Goal: Contribute content: Add original content to the website for others to see

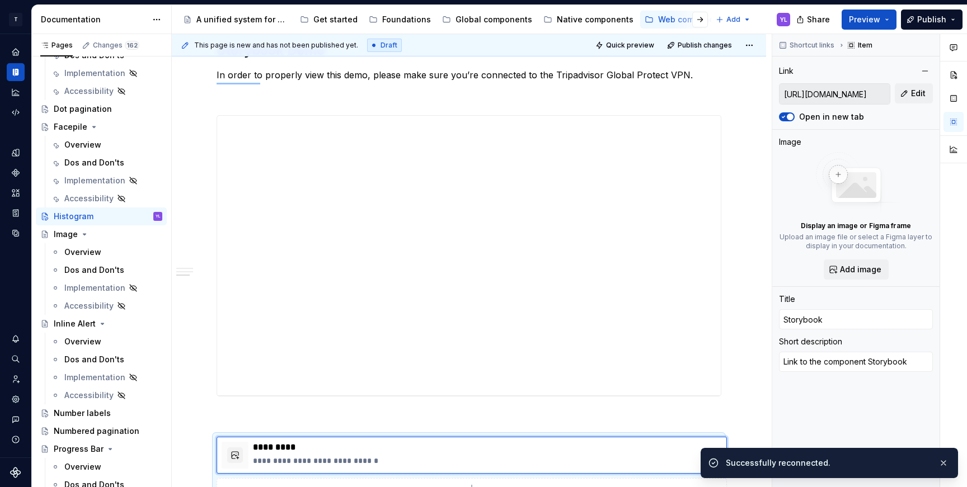
scroll to position [1029, 0]
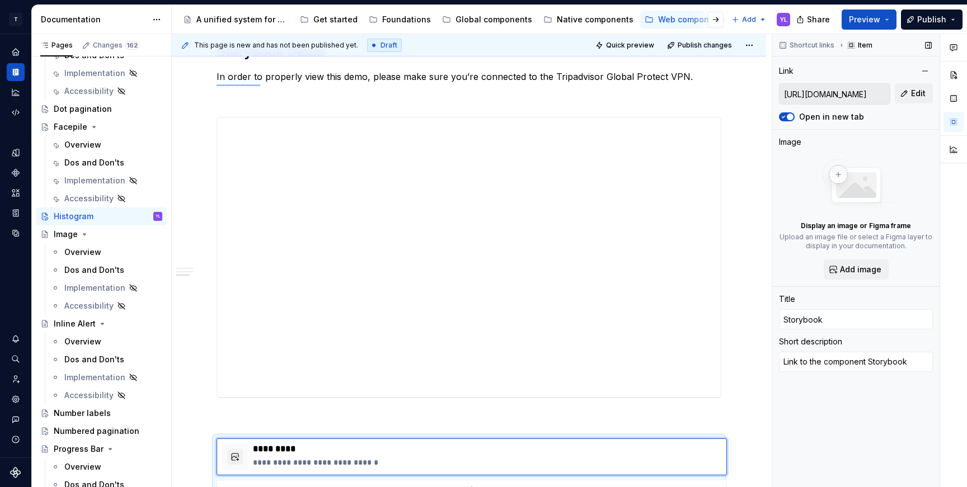
type textarea "*"
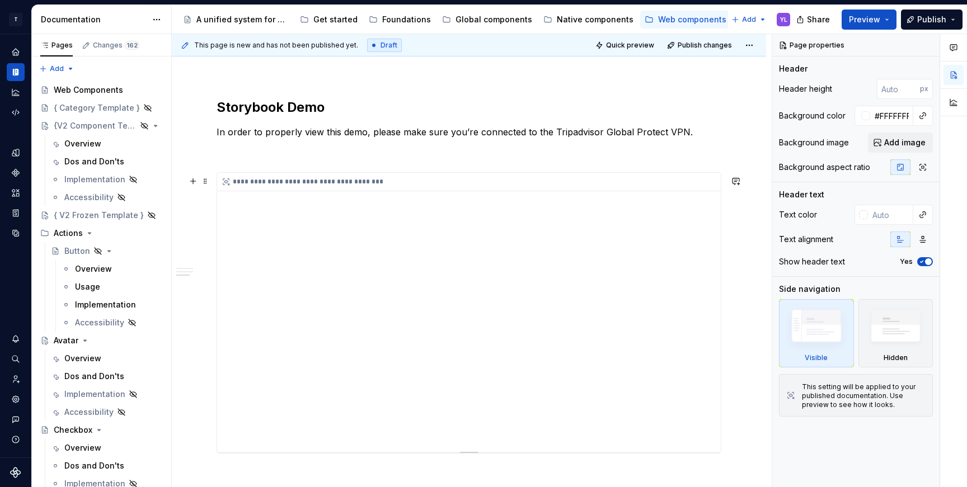
scroll to position [968, 0]
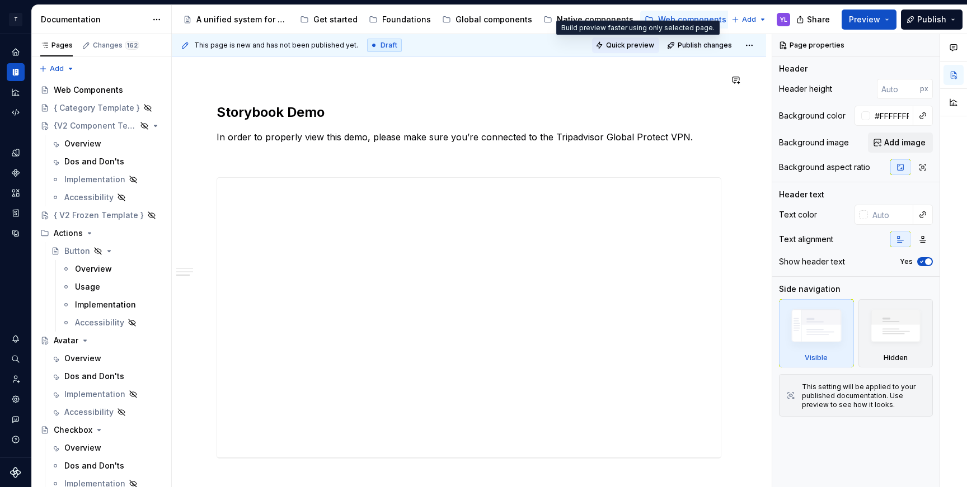
click at [641, 44] on span "Quick preview" at bounding box center [630, 45] width 48 height 9
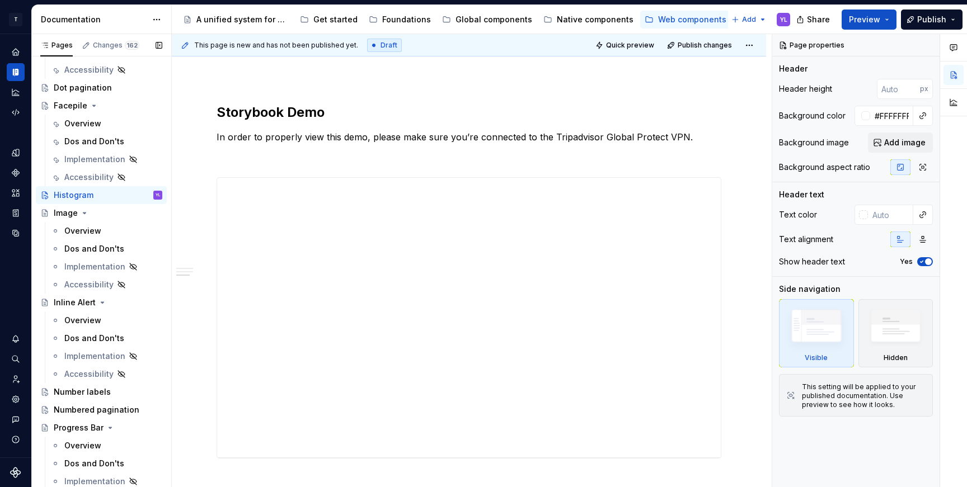
scroll to position [713, 0]
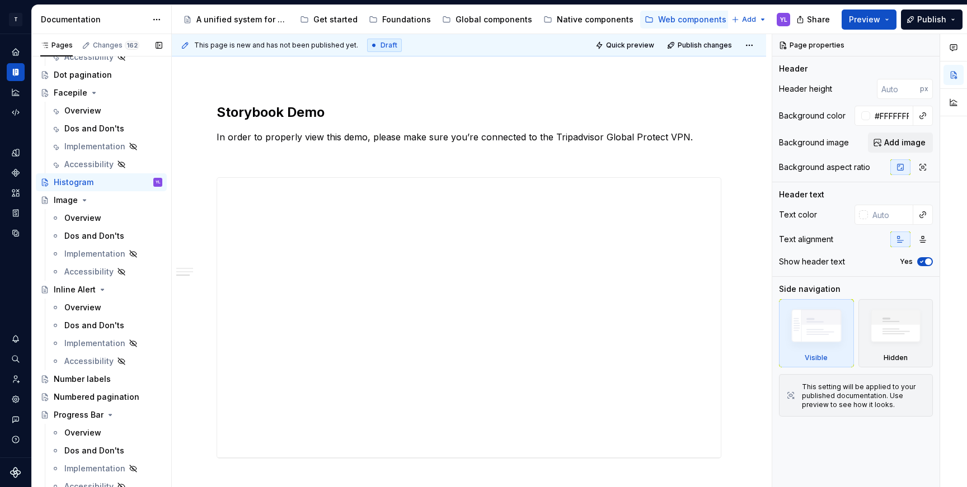
click at [0, 0] on button "Page tree" at bounding box center [0, 0] width 0 height 0
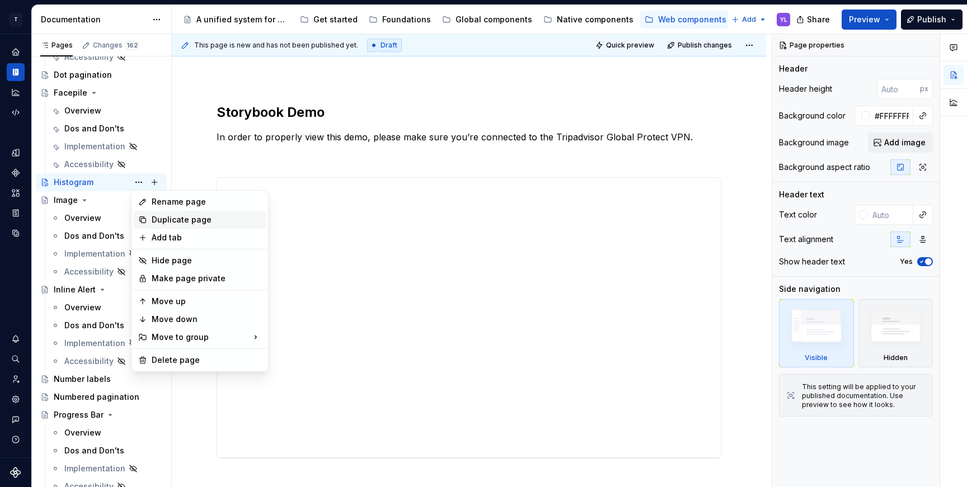
click at [168, 219] on div "Duplicate page" at bounding box center [207, 219] width 110 height 11
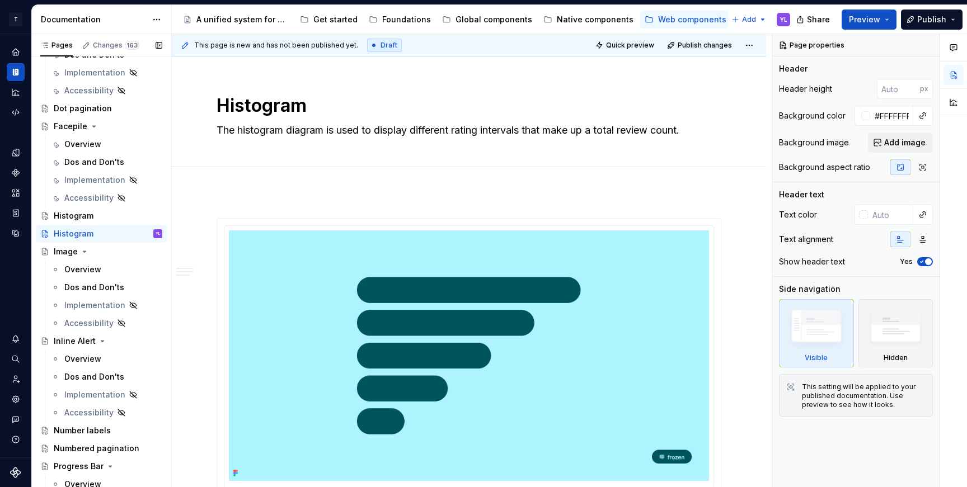
scroll to position [688, 0]
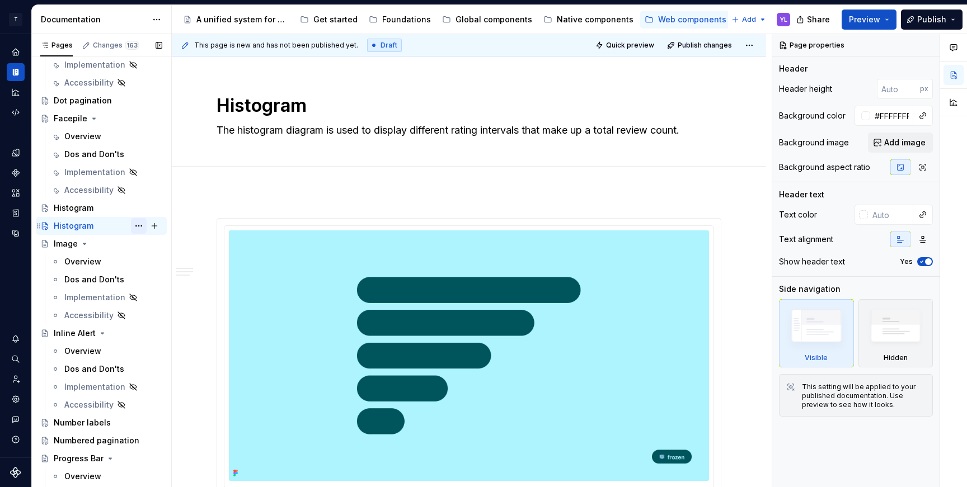
click at [136, 224] on button "Page tree" at bounding box center [139, 226] width 16 height 16
type textarea "*"
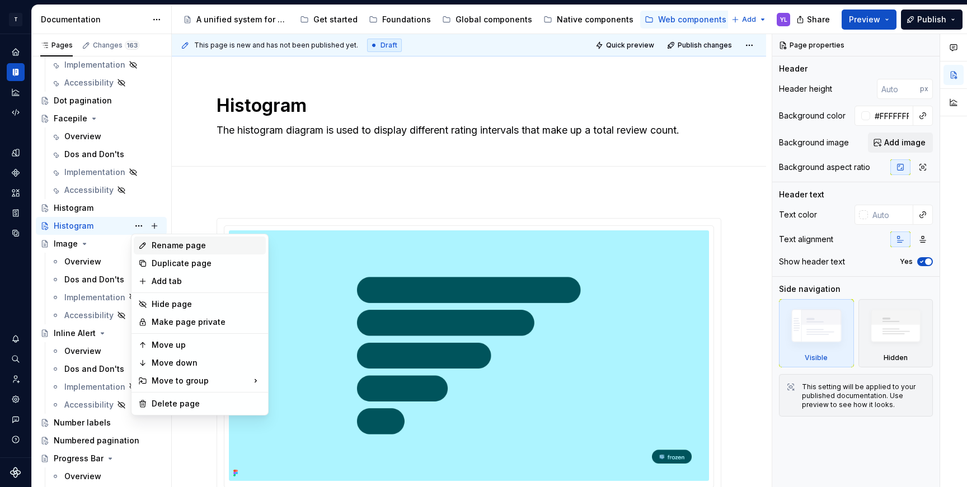
click at [166, 244] on div "Rename page" at bounding box center [207, 245] width 110 height 11
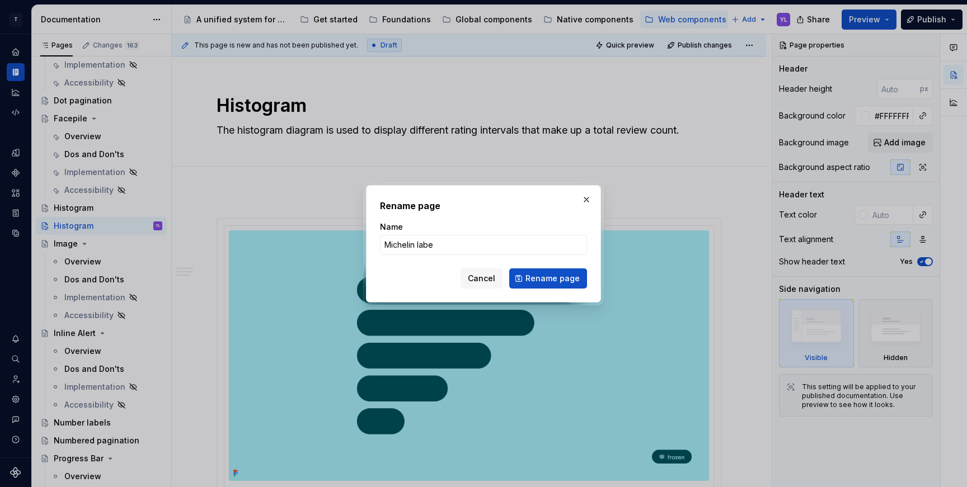
type input "Michelin label"
click button "Rename page" at bounding box center [548, 279] width 78 height 20
type textarea "*"
type textarea "Michelin label"
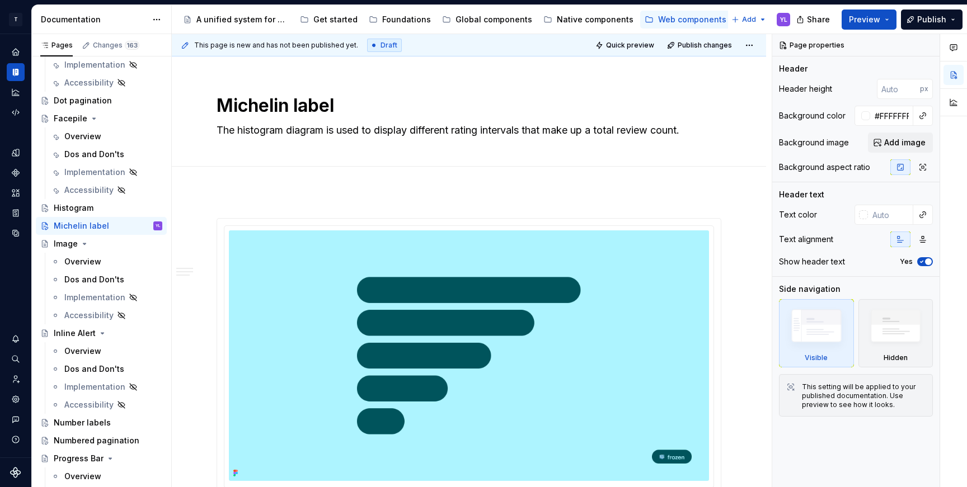
type textarea "*"
click at [656, 263] on img at bounding box center [469, 355] width 480 height 251
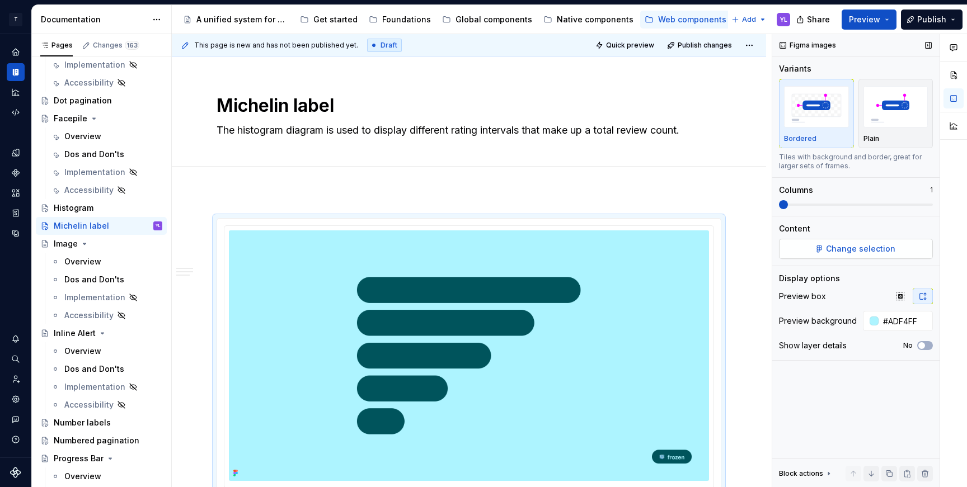
click at [890, 254] on span "Change selection" at bounding box center [860, 248] width 69 height 11
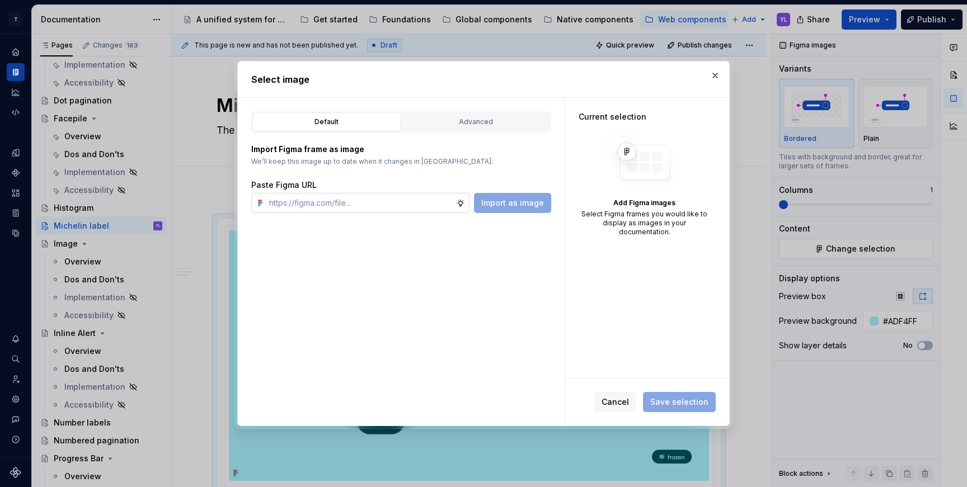
click at [397, 201] on input "text" at bounding box center [360, 203] width 191 height 20
paste input "[URL][DOMAIN_NAME]"
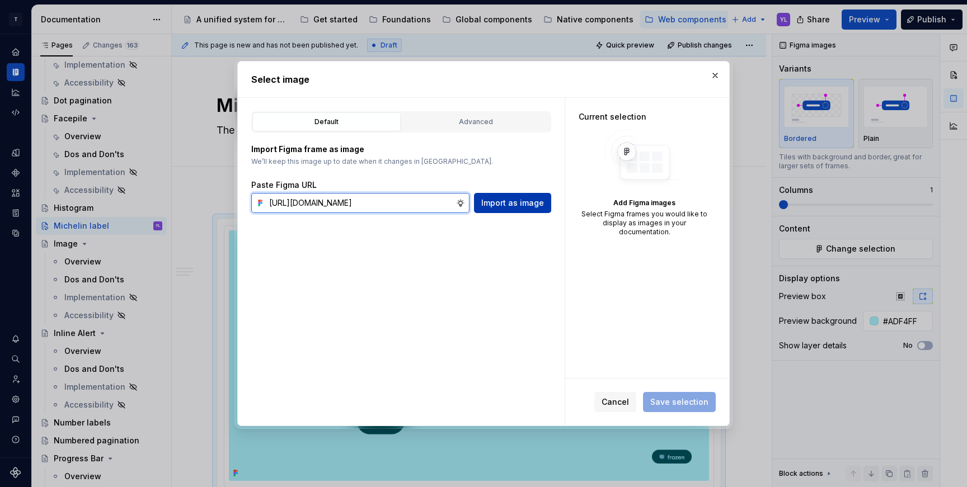
type input "[URL][DOMAIN_NAME]"
click at [517, 202] on span "Import as image" at bounding box center [512, 202] width 63 height 11
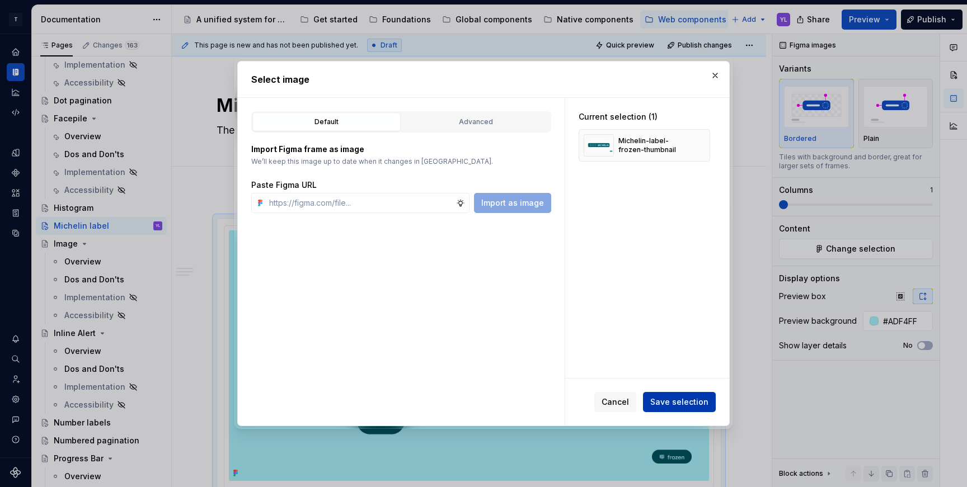
click at [690, 404] on span "Save selection" at bounding box center [679, 402] width 58 height 11
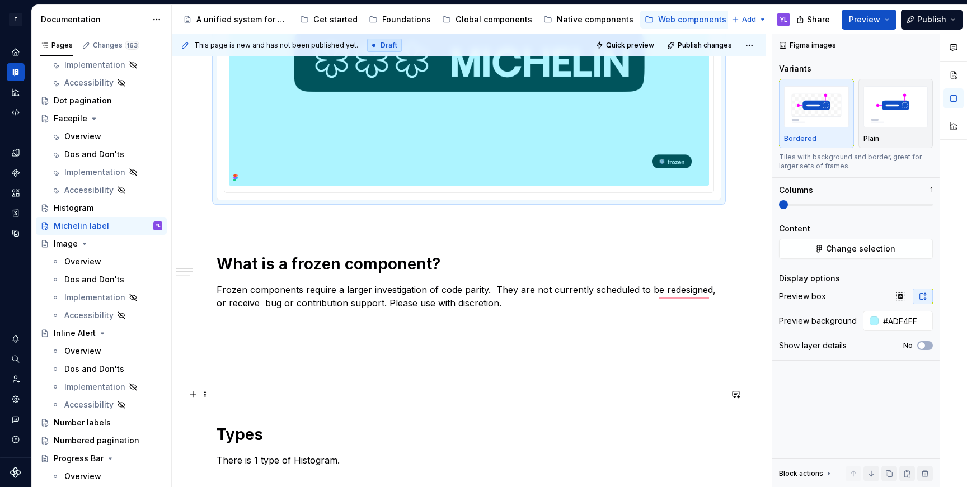
scroll to position [472, 0]
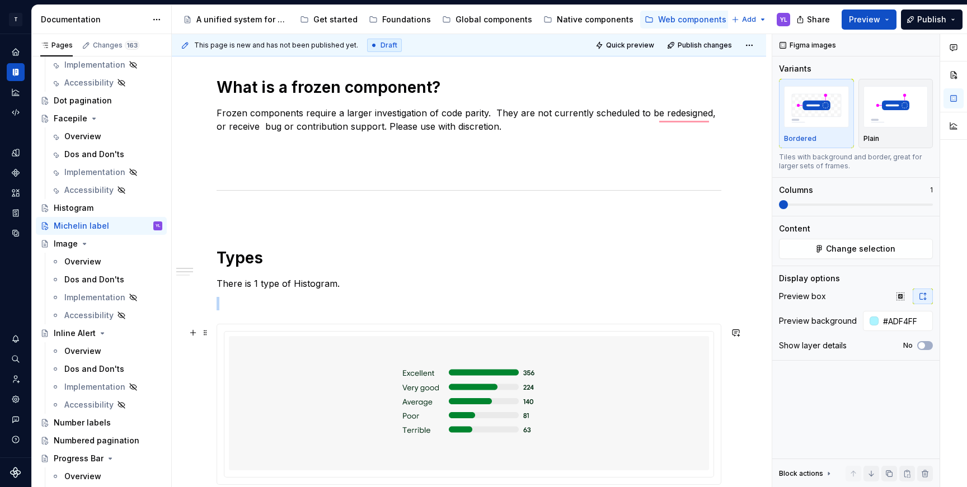
click at [563, 425] on div "To enrich screen reader interactions, please activate Accessibility in Grammarl…" at bounding box center [469, 403] width 480 height 134
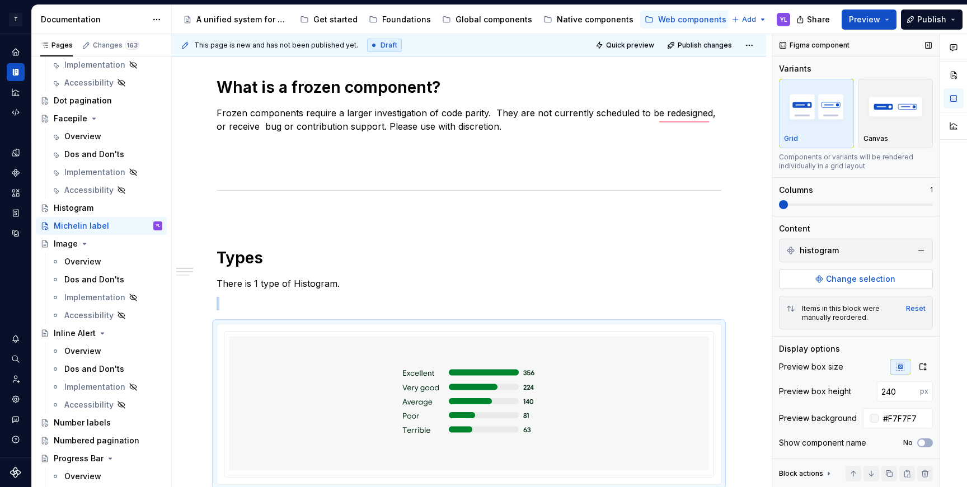
click at [874, 280] on span "Change selection" at bounding box center [860, 279] width 69 height 11
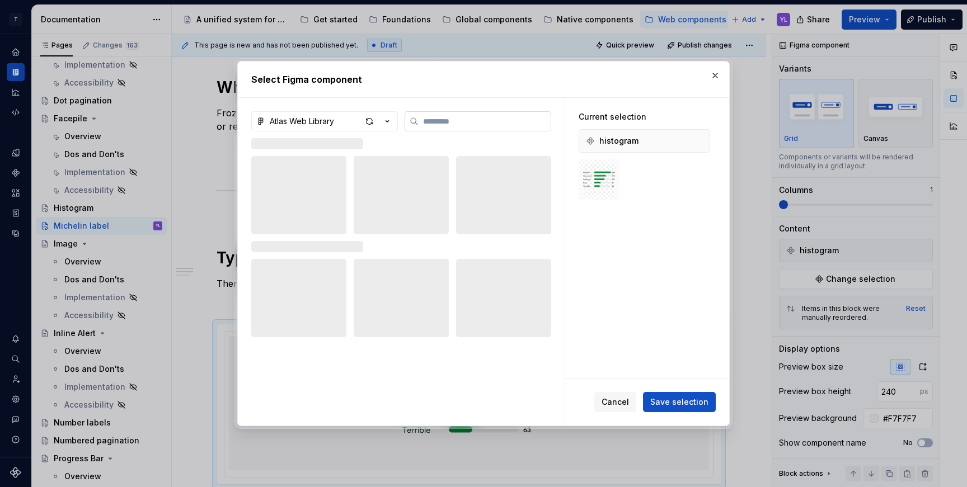
click at [497, 123] on input "search" at bounding box center [484, 121] width 132 height 11
type textarea "*"
type input "*****"
type textarea "*"
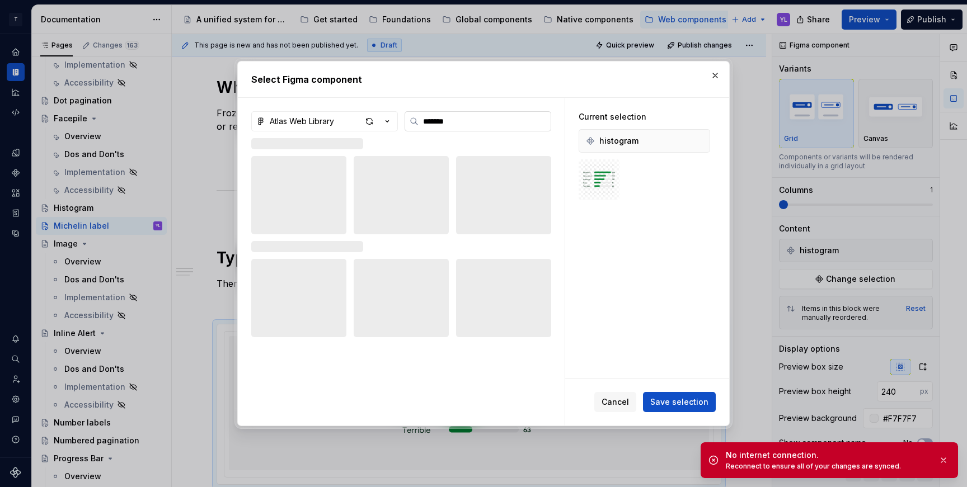
type input "********"
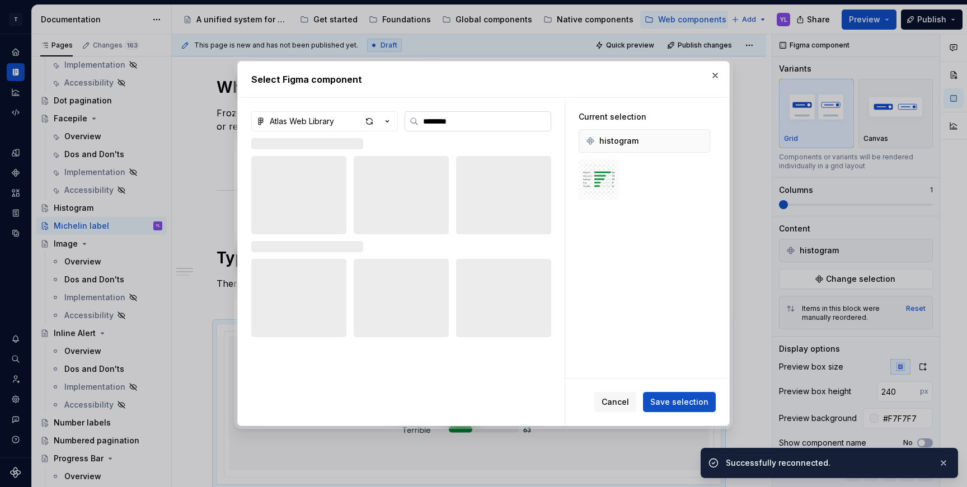
click at [495, 123] on input "********" at bounding box center [484, 121] width 132 height 11
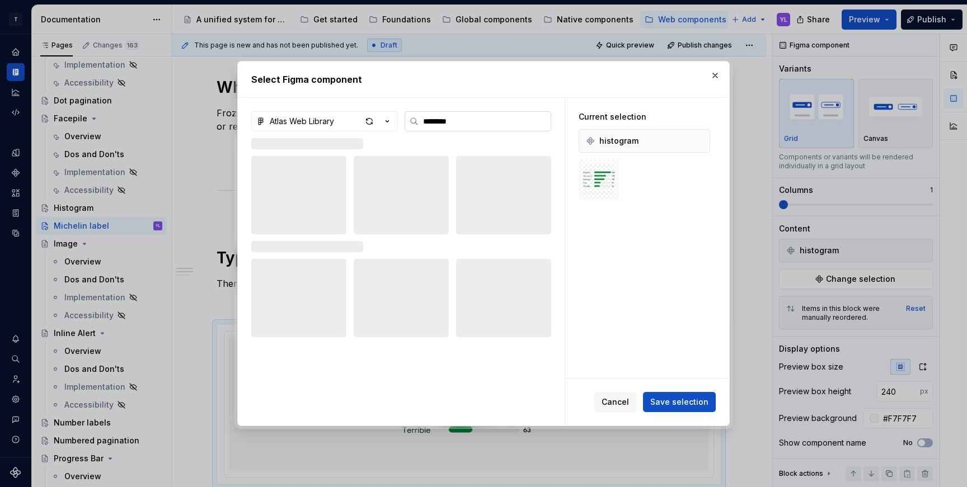
type textarea "*"
type input "********"
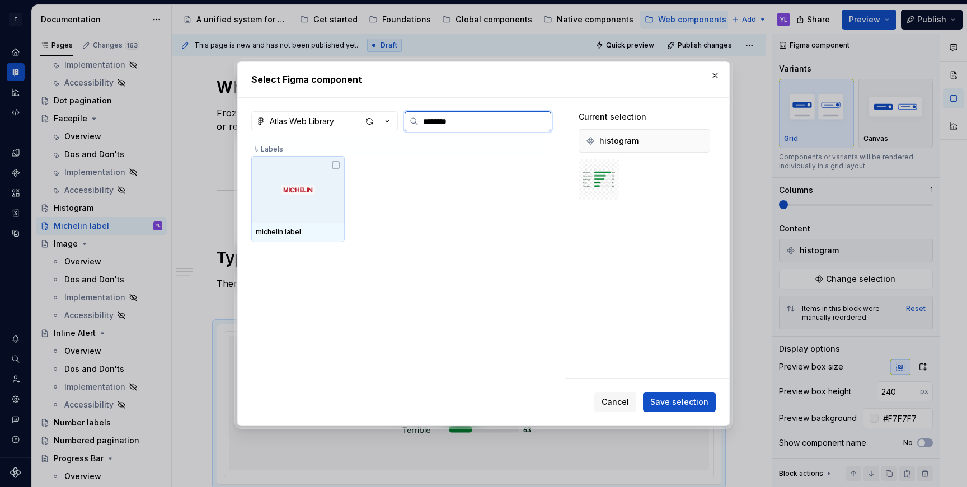
click at [336, 164] on icon at bounding box center [335, 165] width 9 height 9
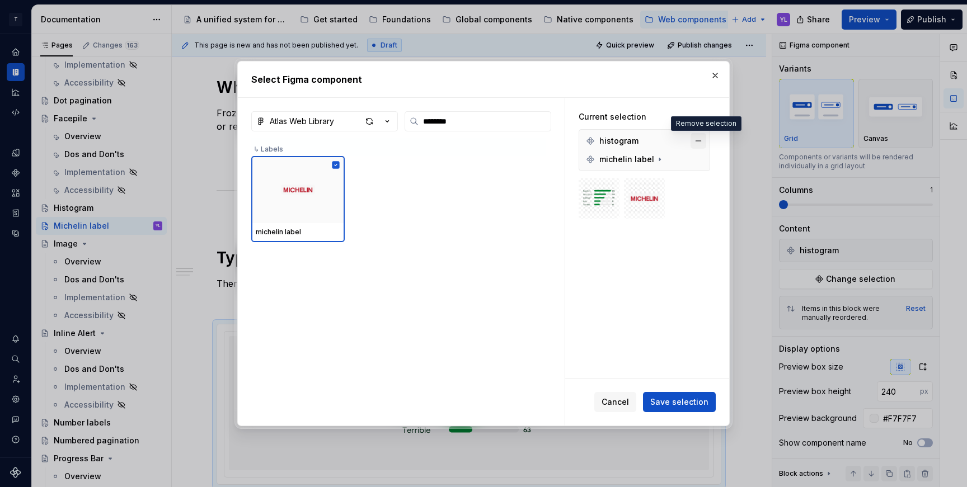
click at [704, 140] on button "button" at bounding box center [698, 141] width 16 height 16
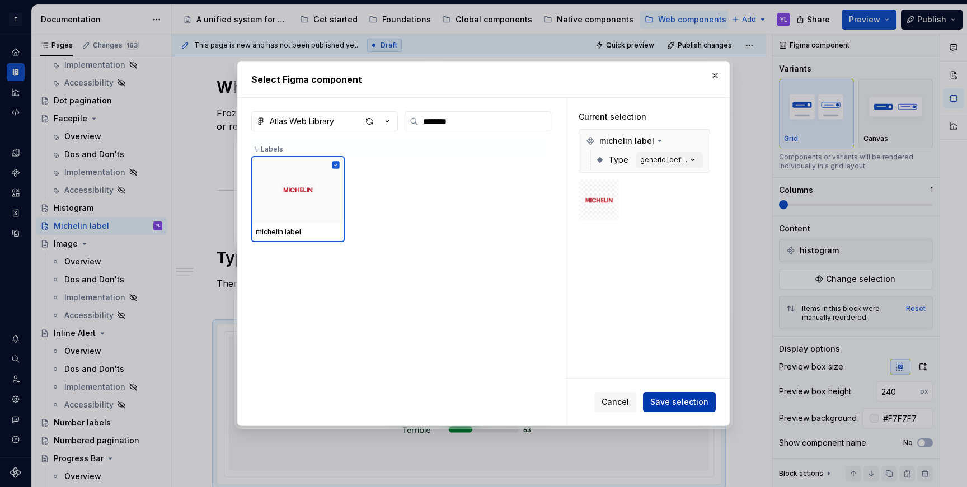
click at [688, 401] on span "Save selection" at bounding box center [679, 402] width 58 height 11
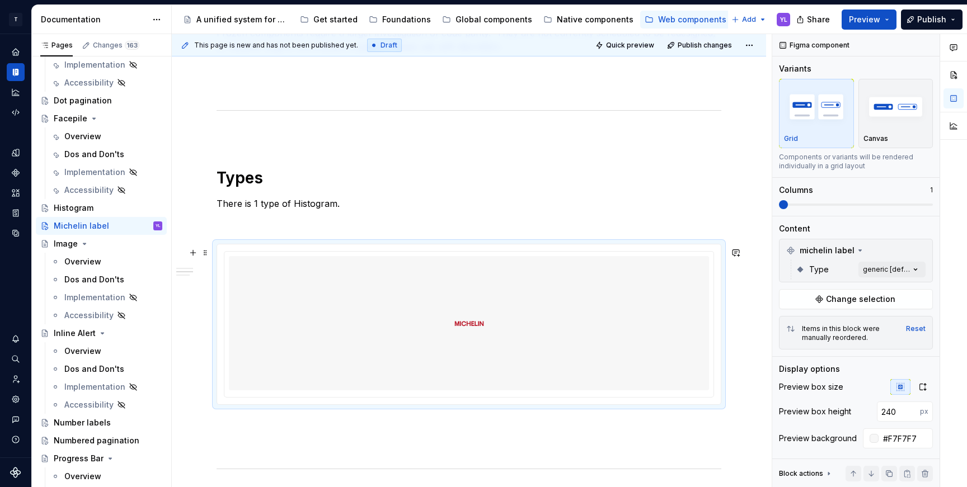
scroll to position [553, 0]
click at [845, 203] on span at bounding box center [856, 204] width 154 height 9
click at [893, 203] on span at bounding box center [856, 204] width 154 height 9
click at [903, 266] on div "Comments Open comments No comments yet Select ‘Comment’ from the block context …" at bounding box center [869, 261] width 195 height 454
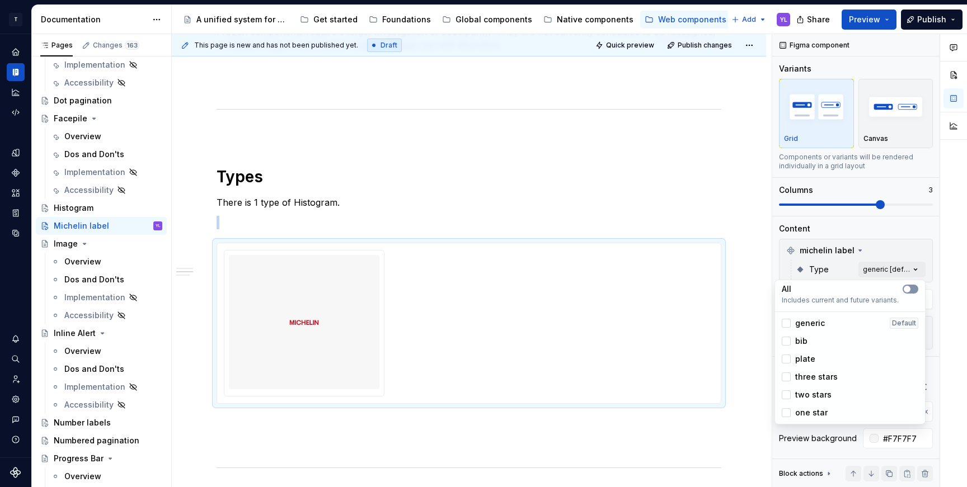
click at [908, 288] on span "button" at bounding box center [906, 289] width 7 height 7
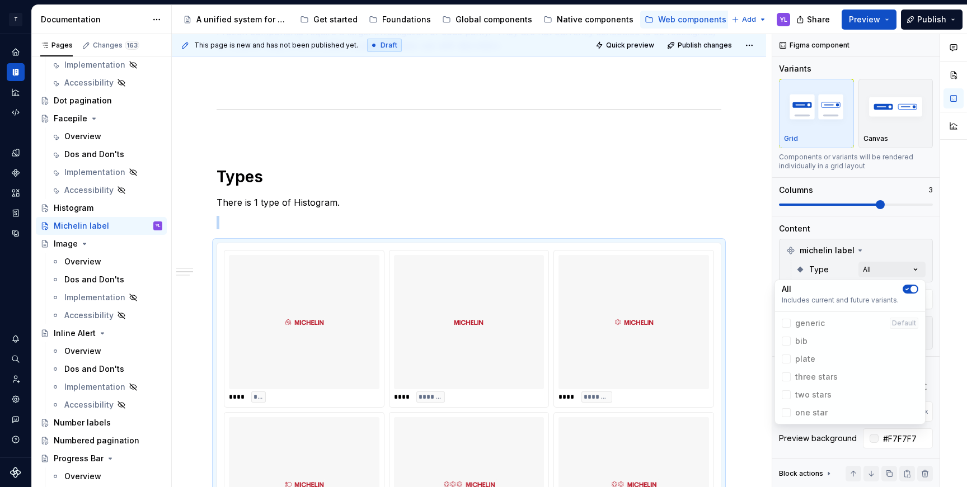
click at [757, 214] on html "T Tripadvisor YL Design system data Documentation Accessibility guide for tree …" at bounding box center [483, 243] width 967 height 487
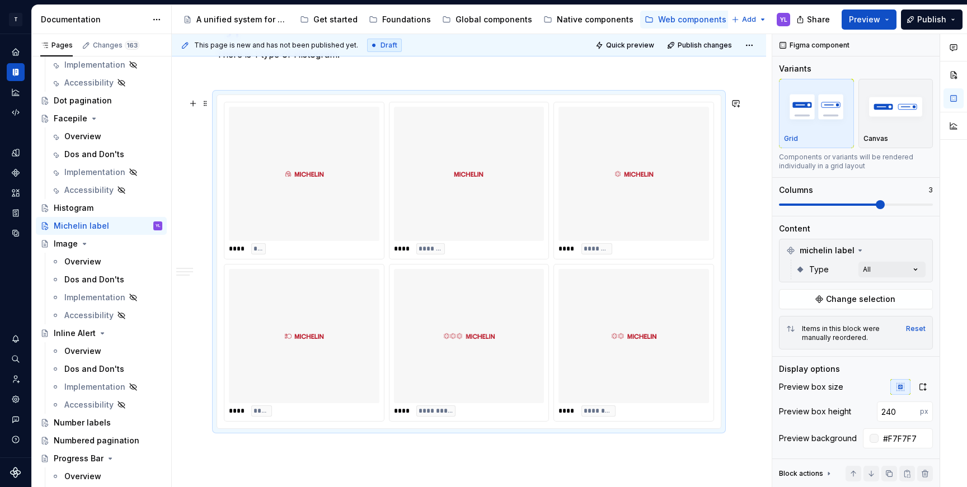
scroll to position [709, 0]
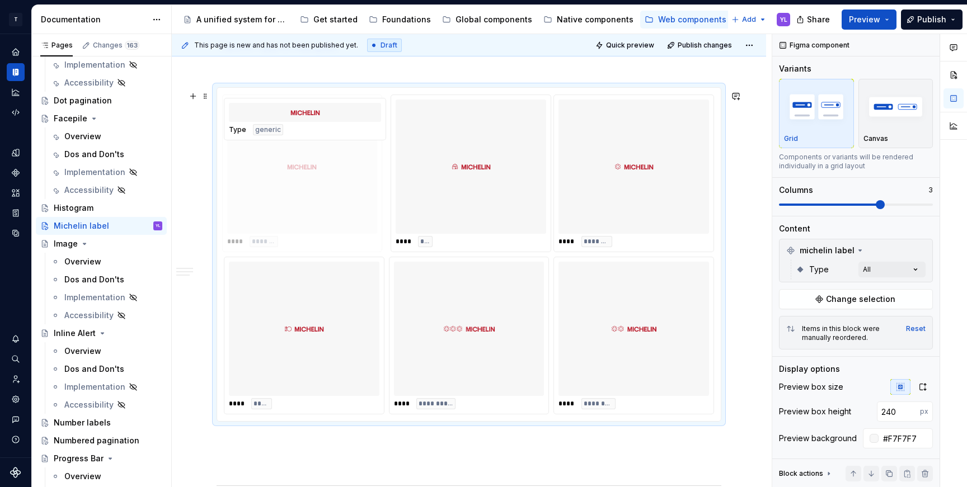
drag, startPoint x: 478, startPoint y: 215, endPoint x: 342, endPoint y: 219, distance: 136.6
click at [342, 219] on body "T Tripadvisor YL Design system data Documentation Accessibility guide for tree …" at bounding box center [483, 243] width 967 height 487
drag, startPoint x: 323, startPoint y: 347, endPoint x: 628, endPoint y: 204, distance: 337.6
click at [628, 204] on body "T Tripadvisor YL Design system data Documentation Accessibility guide for tree …" at bounding box center [483, 243] width 967 height 487
click at [752, 342] on div "**********" at bounding box center [469, 358] width 594 height 1750
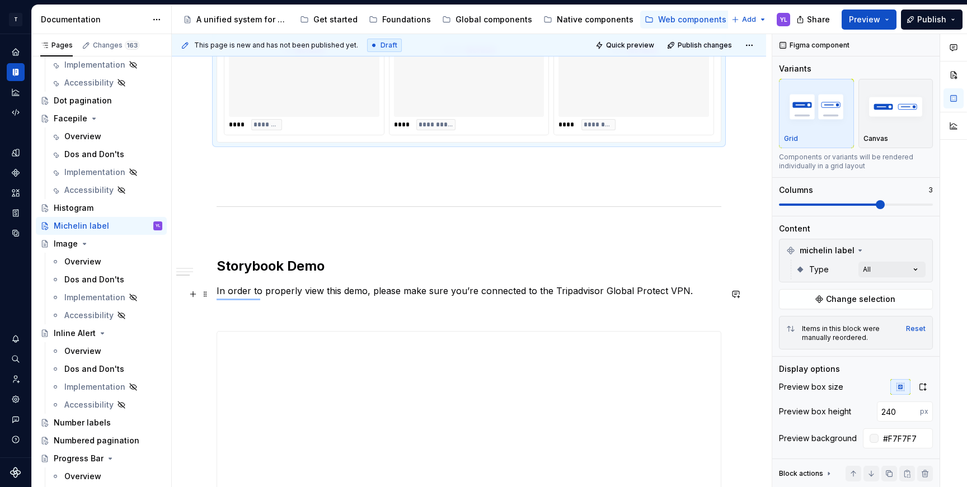
scroll to position [0, 0]
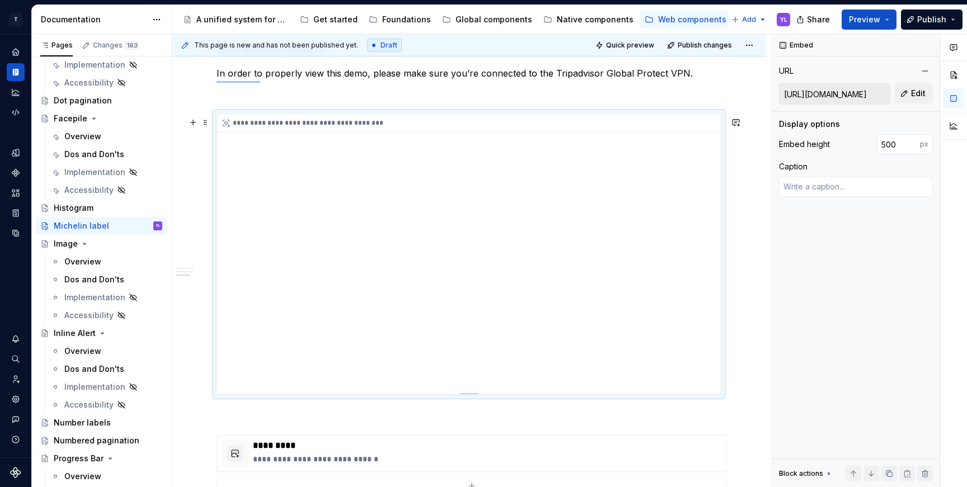
click at [582, 243] on div "**********" at bounding box center [468, 254] width 503 height 280
click at [917, 93] on span "Edit" at bounding box center [918, 93] width 15 height 11
type textarea "*"
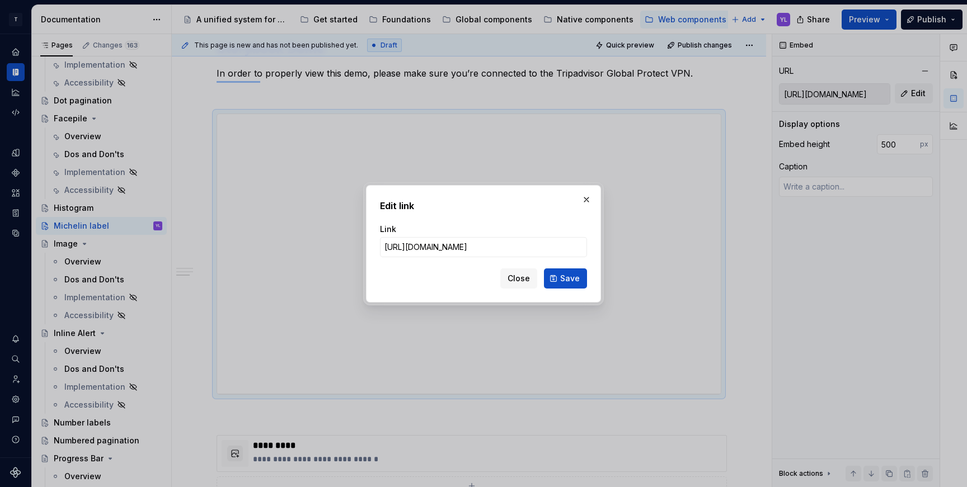
scroll to position [0, 299]
type input "[URL][DOMAIN_NAME]"
click at [578, 277] on span "Save" at bounding box center [570, 278] width 20 height 11
type textarea "*"
type input "[URL][DOMAIN_NAME]"
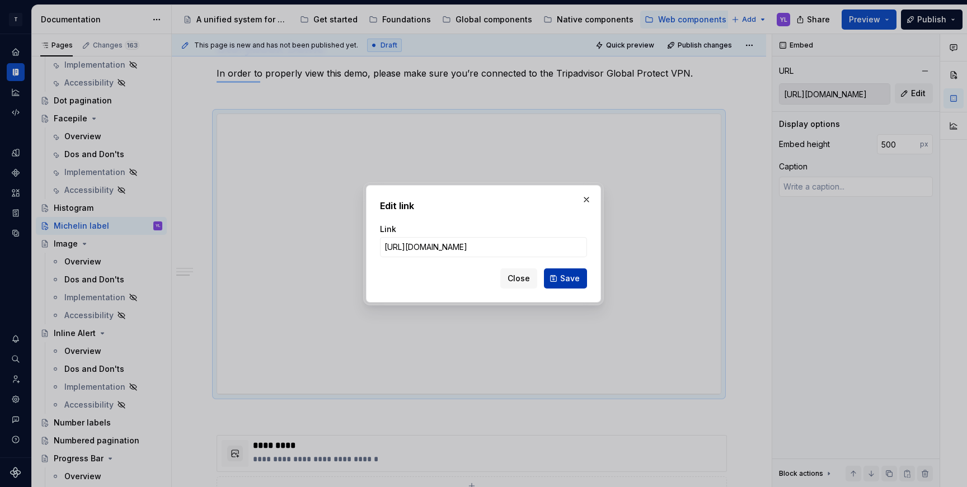
scroll to position [0, 0]
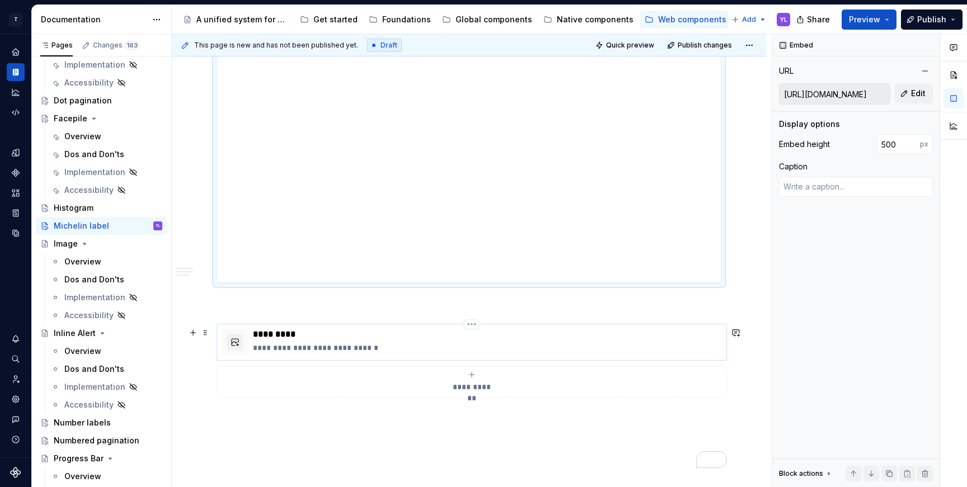
click at [406, 347] on p "**********" at bounding box center [487, 347] width 469 height 11
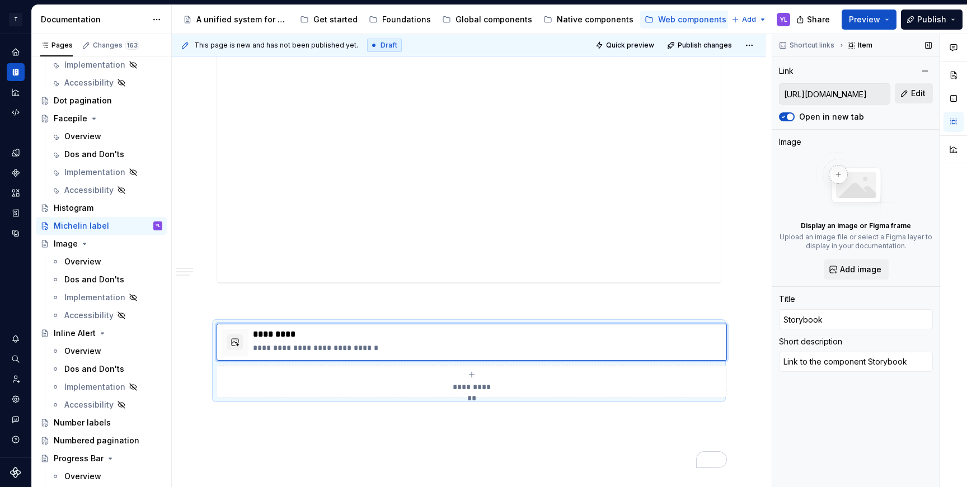
click at [912, 92] on span "Edit" at bounding box center [918, 93] width 15 height 11
type textarea "*"
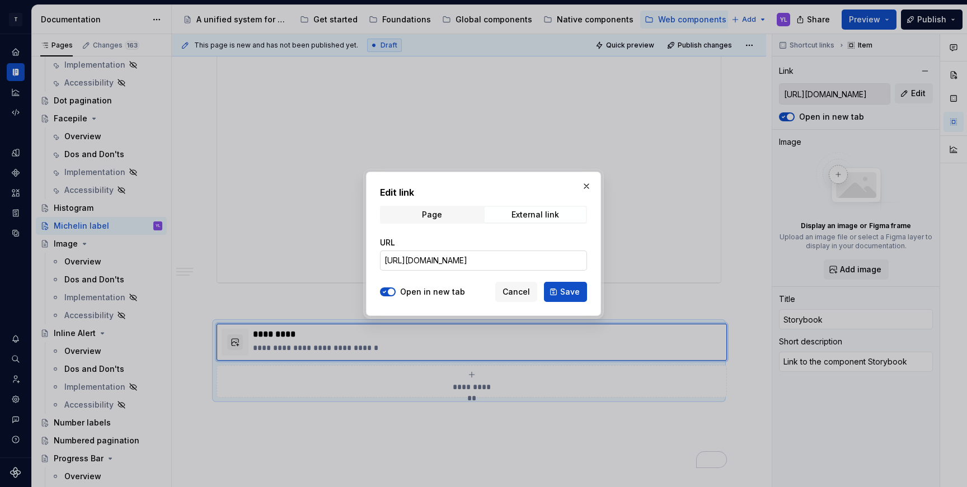
click at [493, 257] on input "[URL][DOMAIN_NAME]" at bounding box center [483, 261] width 207 height 20
paste input "[URL][DOMAIN_NAME]"
type input "[URL][DOMAIN_NAME]"
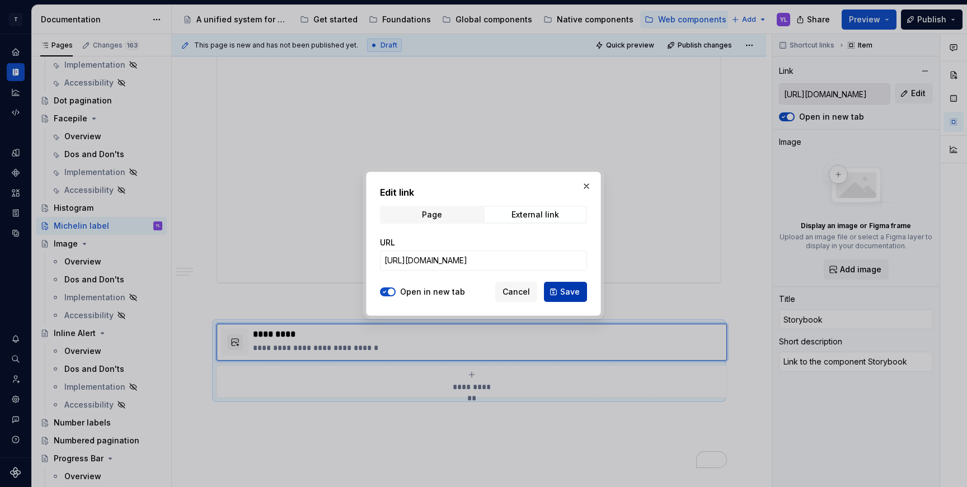
click at [572, 295] on span "Save" at bounding box center [570, 291] width 20 height 11
type textarea "*"
type input "[URL][DOMAIN_NAME]"
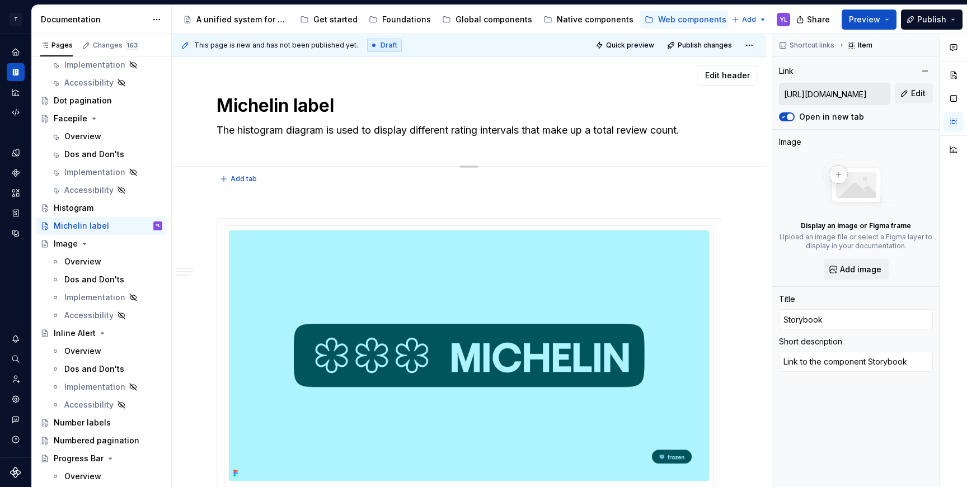
scroll to position [61, 0]
click at [332, 133] on textarea "The histogram diagram is used to display different rating intervals that make u…" at bounding box center [466, 130] width 505 height 18
click at [341, 131] on textarea "The histogram diagram is used to display different rating intervals that make u…" at bounding box center [466, 130] width 505 height 18
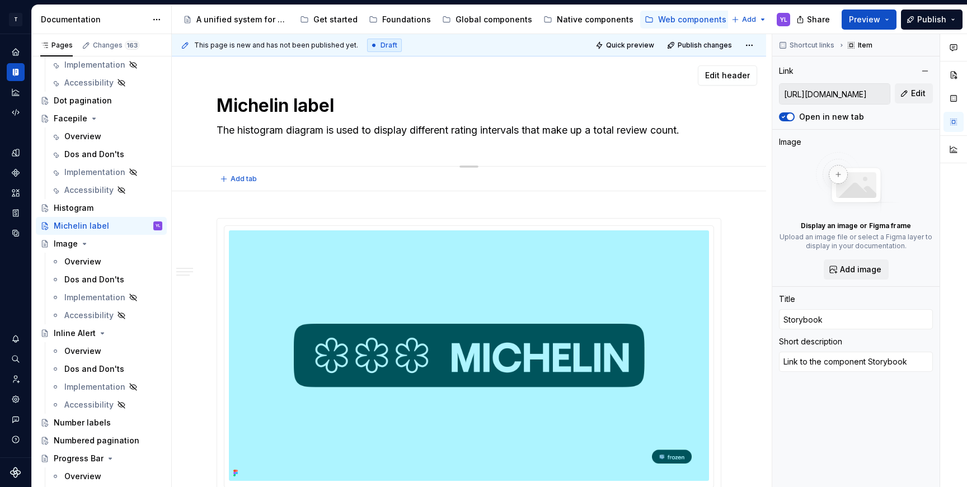
paste textarea "Michelin Label is used on cards and shelves (on list pages in particular) to hi…"
type textarea "*"
type textarea "The Michelin Label is used on cards and shelves (on list pages in particular) t…"
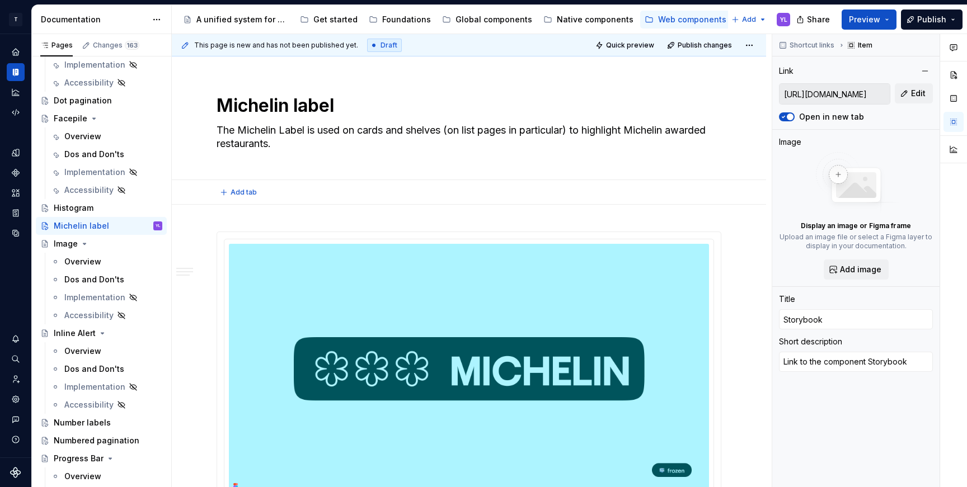
type textarea "*"
type textarea "The Michelin Label is used on cards and shelves (on list pages in particular) t…"
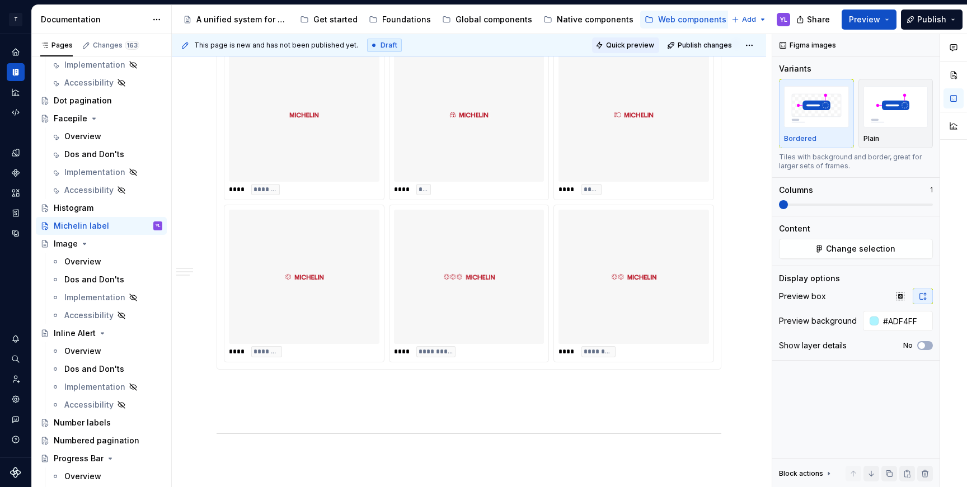
click at [643, 43] on span "Quick preview" at bounding box center [630, 45] width 48 height 9
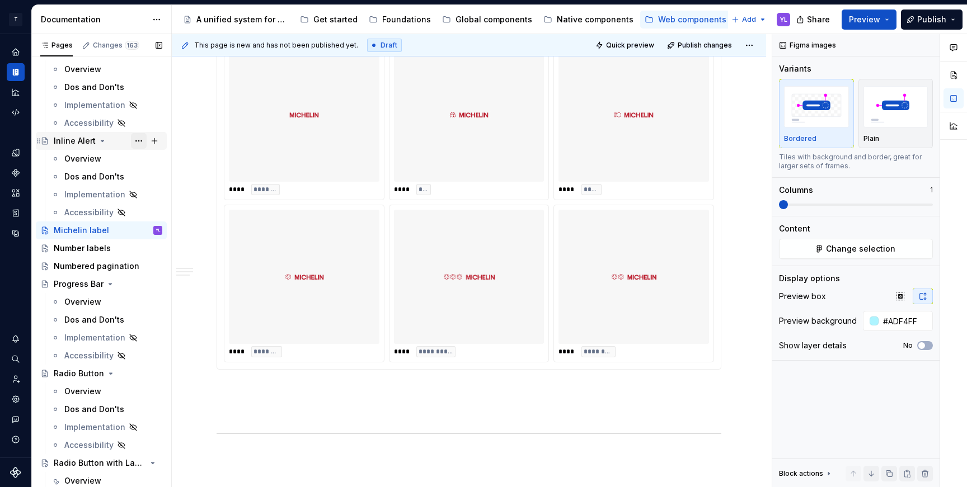
click at [139, 139] on button "Page tree" at bounding box center [139, 141] width 16 height 16
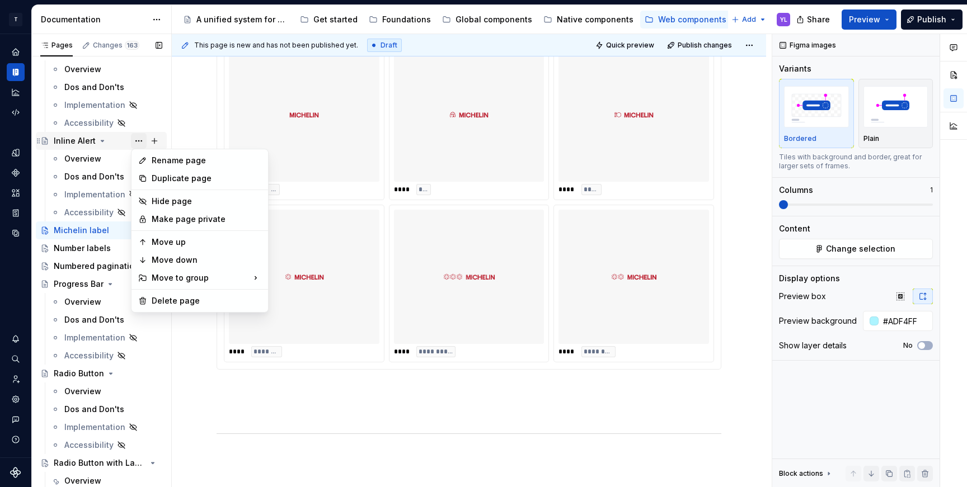
click at [139, 139] on div "Pages Changes 163 Add Accessibility guide for tree Page tree. Navigate the tree…" at bounding box center [101, 263] width 140 height 458
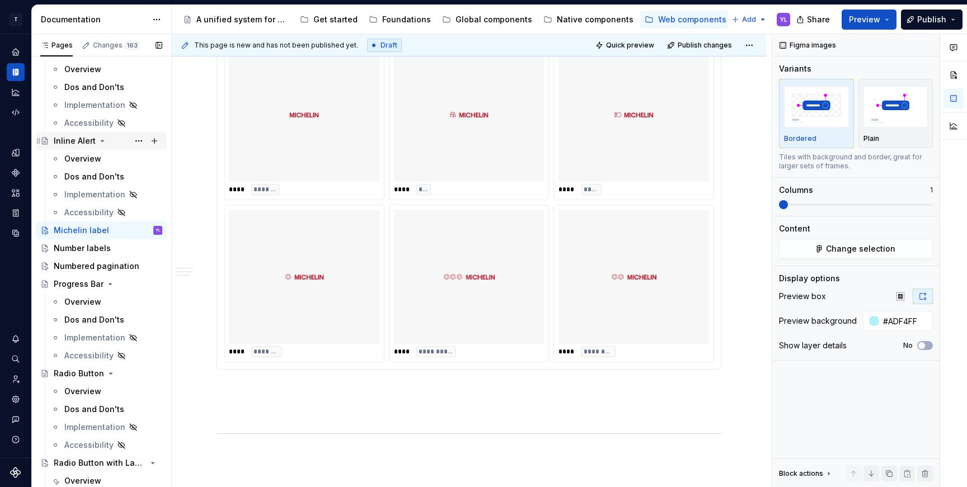
click at [49, 140] on div "Inline Alert" at bounding box center [101, 141] width 122 height 16
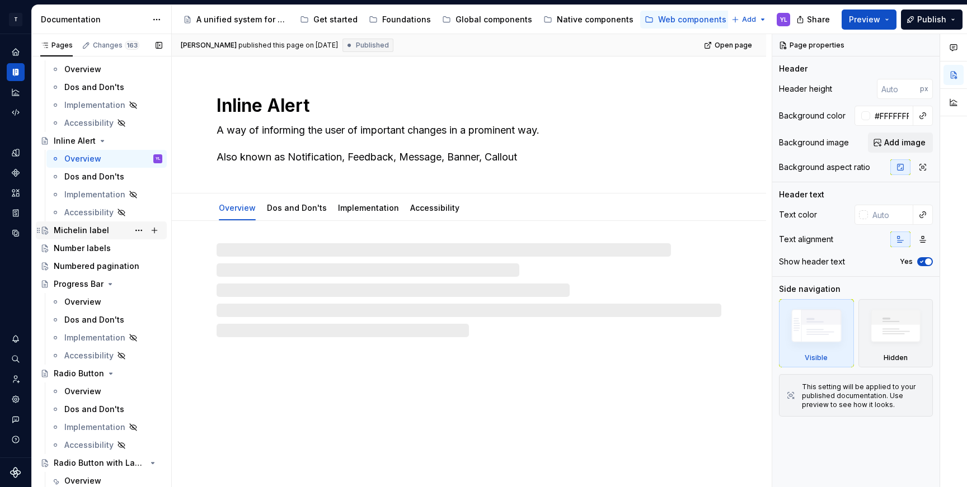
click at [106, 230] on div "Michelin label" at bounding box center [108, 231] width 109 height 16
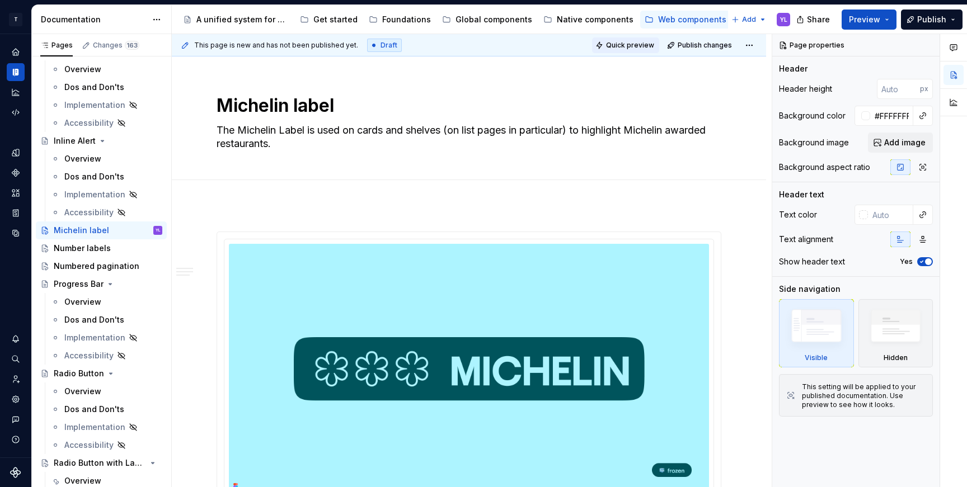
click at [629, 41] on span "Quick preview" at bounding box center [630, 45] width 48 height 9
click at [630, 50] on button "Quick preview" at bounding box center [625, 45] width 67 height 16
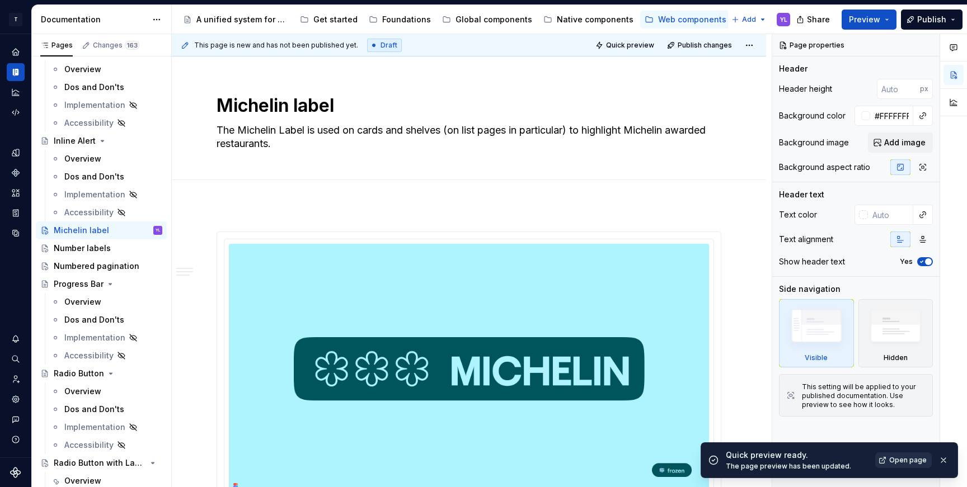
click at [902, 462] on span "Open page" at bounding box center [907, 460] width 37 height 9
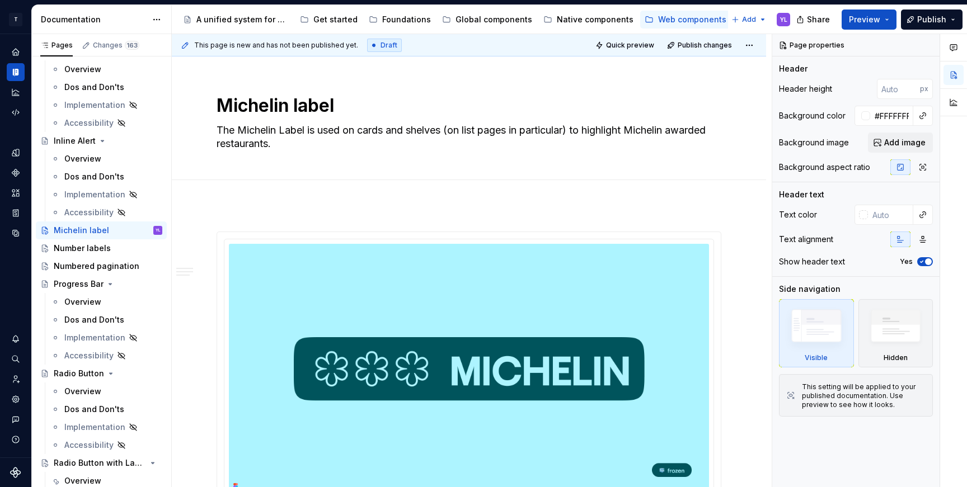
type textarea "*"
